Goal: Transaction & Acquisition: Purchase product/service

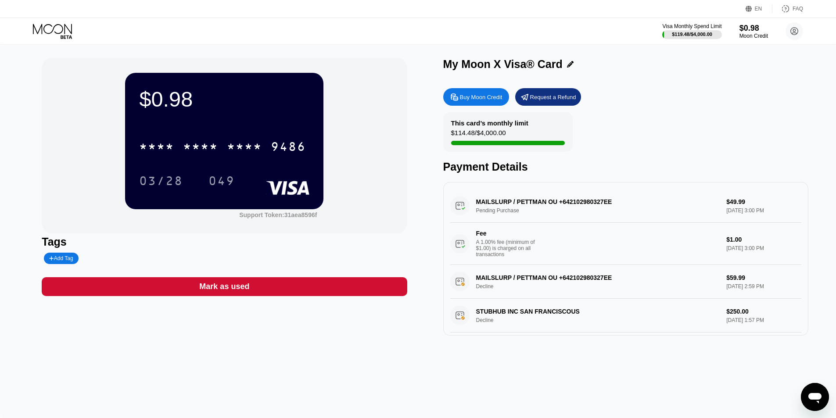
click at [557, 200] on div "MAILSLURP / PETTMAN OU +642102980327EE Pending Purchase $49.99 [DATE] 3:00 PM F…" at bounding box center [625, 227] width 351 height 76
drag, startPoint x: 542, startPoint y: 206, endPoint x: 498, endPoint y: 199, distance: 44.5
click at [541, 206] on div "MAILSLURP / PETTMAN OU +642102980327EE Pending Purchase $49.99 [DATE] 3:00 PM F…" at bounding box center [625, 227] width 351 height 76
drag, startPoint x: 498, startPoint y: 199, endPoint x: 622, endPoint y: 204, distance: 124.7
click at [622, 204] on div "MAILSLURP / PETTMAN OU +642102980327EE Pending Purchase $49.99 [DATE] 3:00 PM F…" at bounding box center [625, 227] width 351 height 76
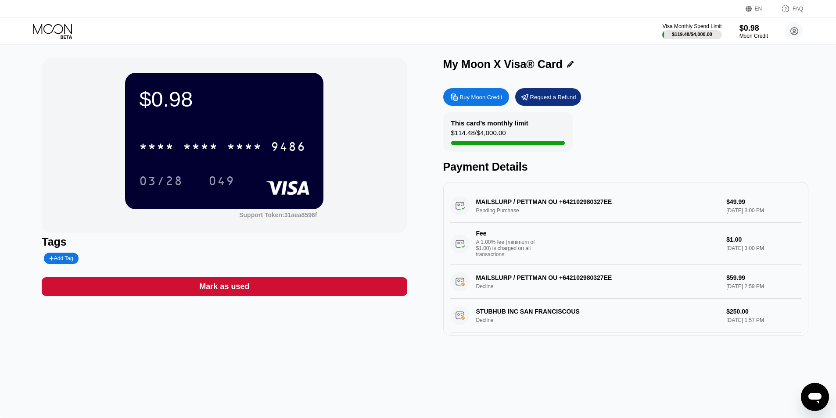
click at [622, 204] on div "MAILSLURP / PETTMAN OU +642102980327EE Pending Purchase $49.99 [DATE] 3:00 PM F…" at bounding box center [625, 227] width 351 height 76
click at [541, 209] on div "MAILSLURP / PETTMAN OU +642102980327EE Pending Purchase $49.99 [DATE] 3:00 PM F…" at bounding box center [625, 227] width 351 height 76
click at [541, 211] on div "MAILSLURP / PETTMAN OU +642102980327EE Pending Purchase $49.99 [DATE] 3:00 PM F…" at bounding box center [625, 227] width 351 height 76
drag, startPoint x: 535, startPoint y: 212, endPoint x: 516, endPoint y: 196, distance: 25.0
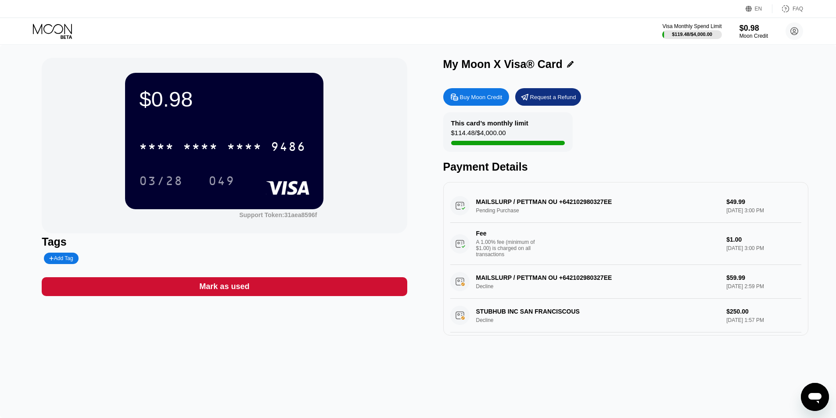
click at [527, 206] on div "MAILSLURP / PETTMAN OU +642102980327EE Pending Purchase $49.99 [DATE] 3:00 PM F…" at bounding box center [625, 227] width 351 height 76
click at [515, 197] on div "MAILSLURP / PETTMAN OU +642102980327EE Pending Purchase $49.99 [DATE] 3:00 PM F…" at bounding box center [625, 227] width 351 height 76
